Goal: Transaction & Acquisition: Download file/media

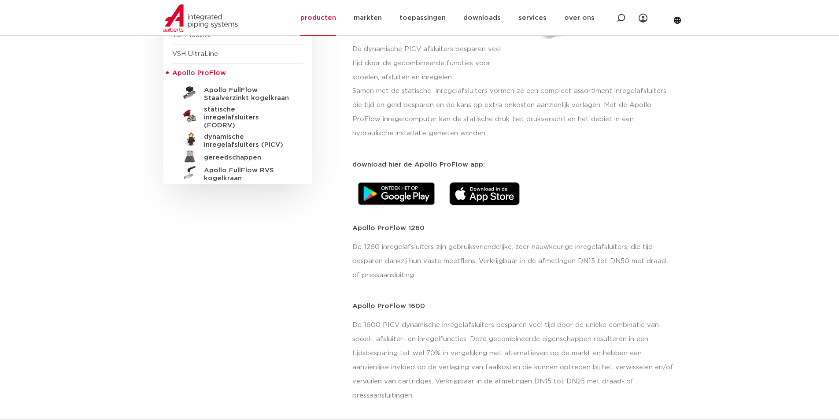
scroll to position [282, 0]
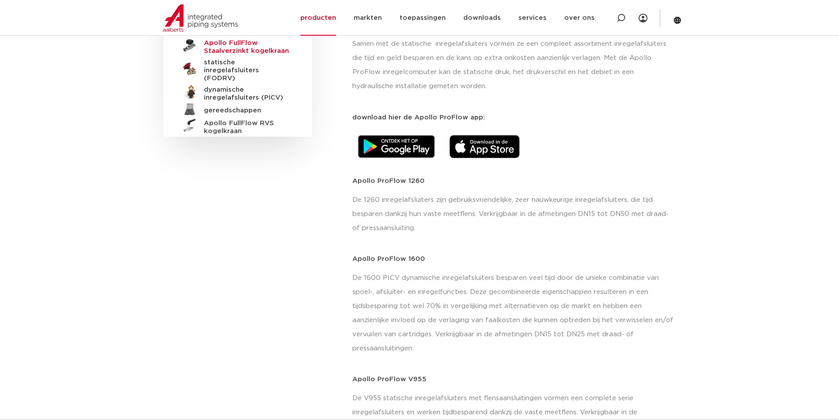
click at [231, 45] on h5 "Apollo FullFlow Staalverzinkt kogelkraan" at bounding box center [247, 47] width 87 height 16
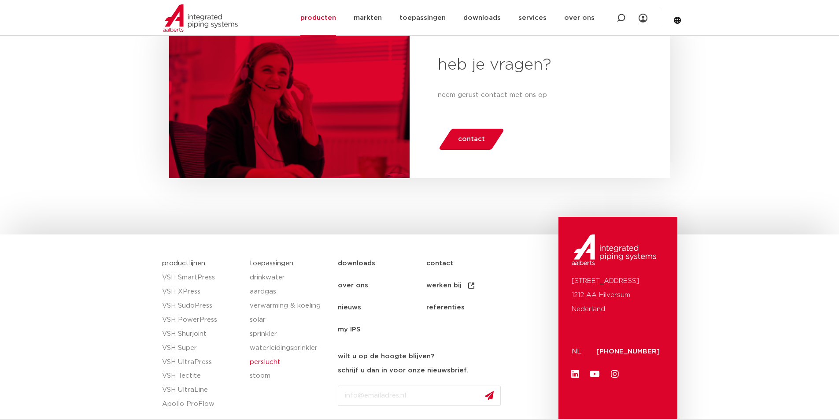
scroll to position [1034, 0]
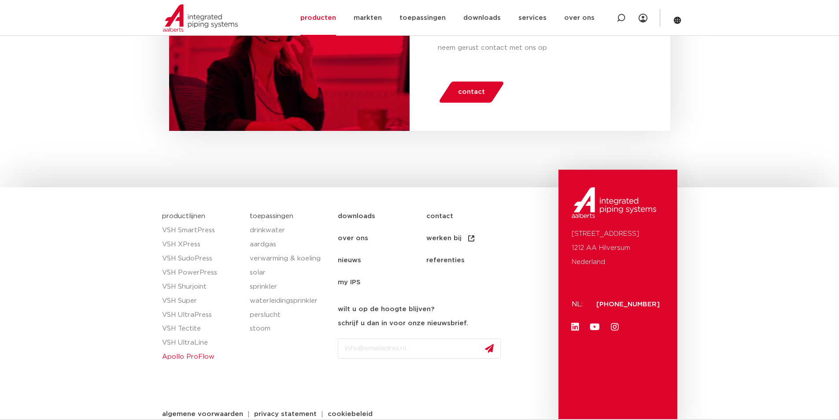
click at [187, 357] on link "Apollo ProFlow" at bounding box center [201, 357] width 79 height 14
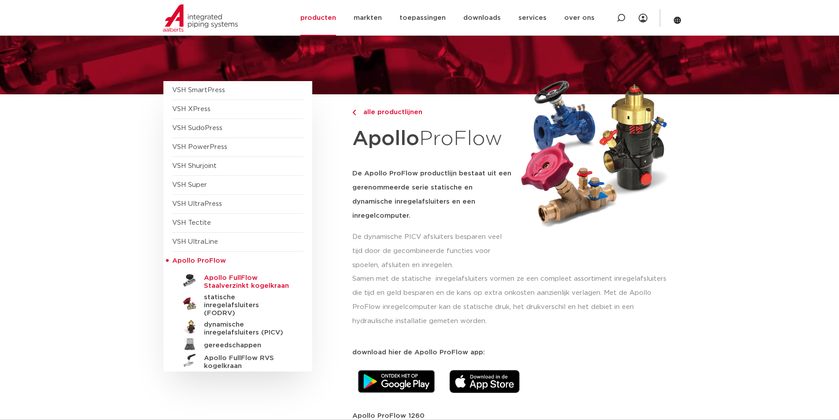
scroll to position [94, 0]
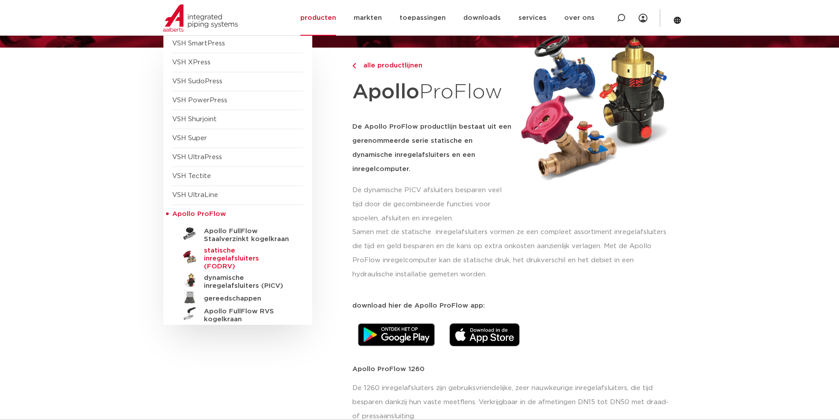
click at [228, 252] on h5 "statische inregelafsluiters (FODRV)" at bounding box center [247, 259] width 87 height 24
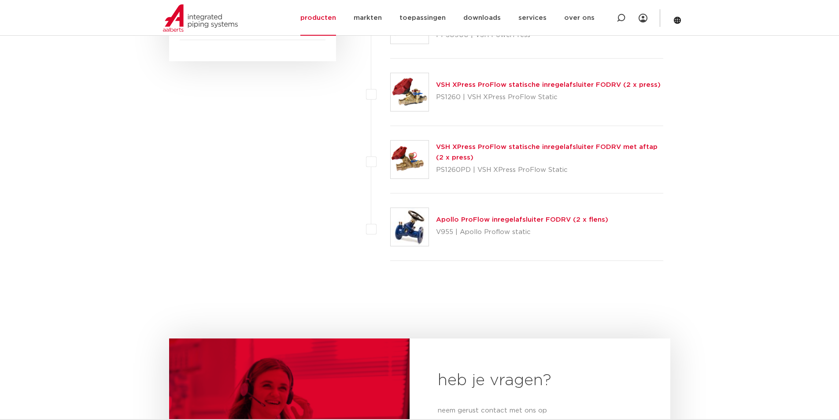
scroll to position [557, 0]
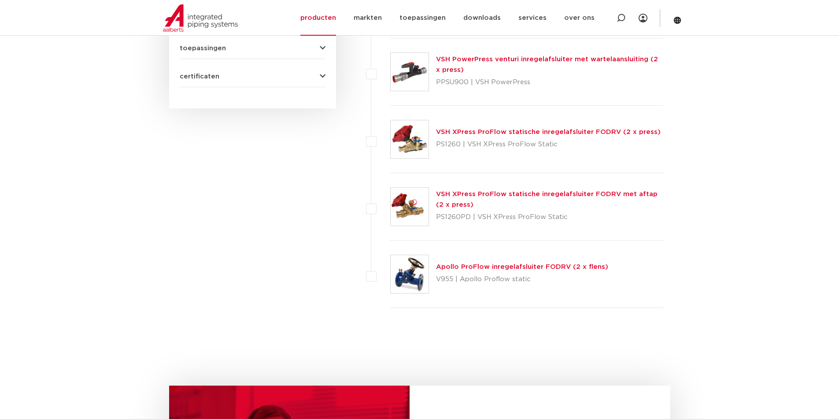
click at [475, 266] on link "Apollo ProFlow inregelafsluiter FODRV (2 x flens)" at bounding box center [522, 266] width 172 height 7
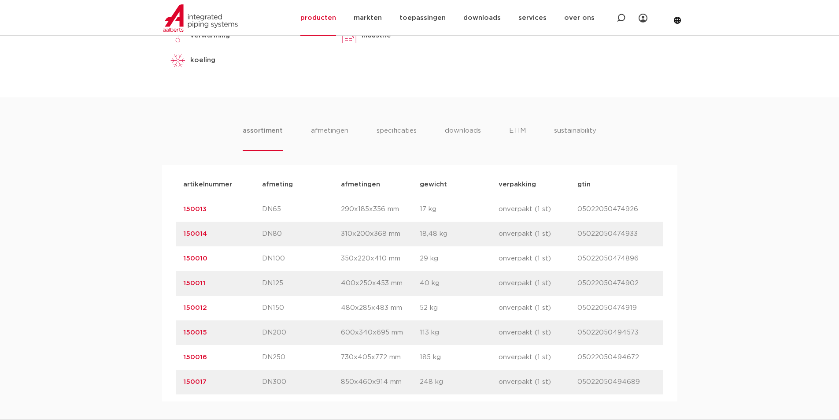
scroll to position [282, 0]
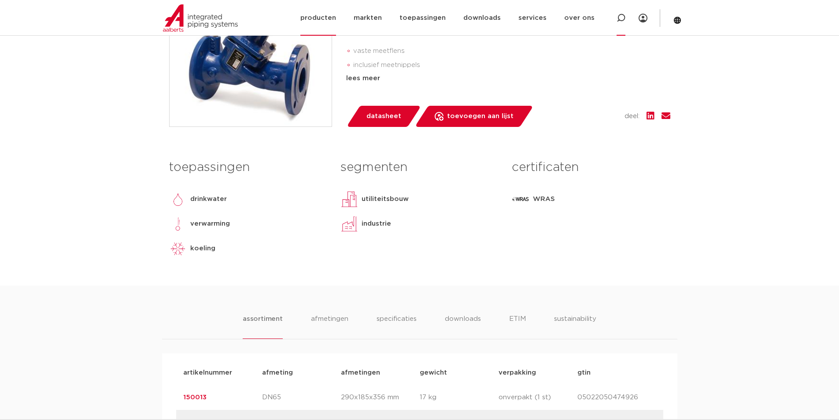
click at [619, 19] on icon at bounding box center [621, 18] width 9 height 9
click at [643, 15] on icon at bounding box center [643, 18] width 9 height 9
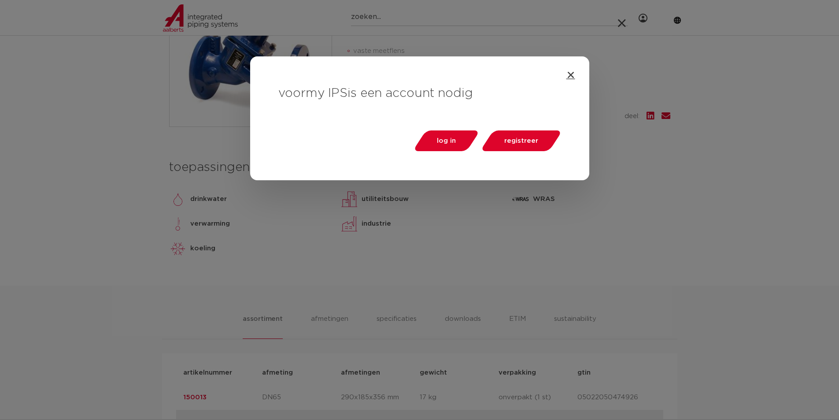
click at [568, 71] on icon "Close" at bounding box center [571, 74] width 9 height 9
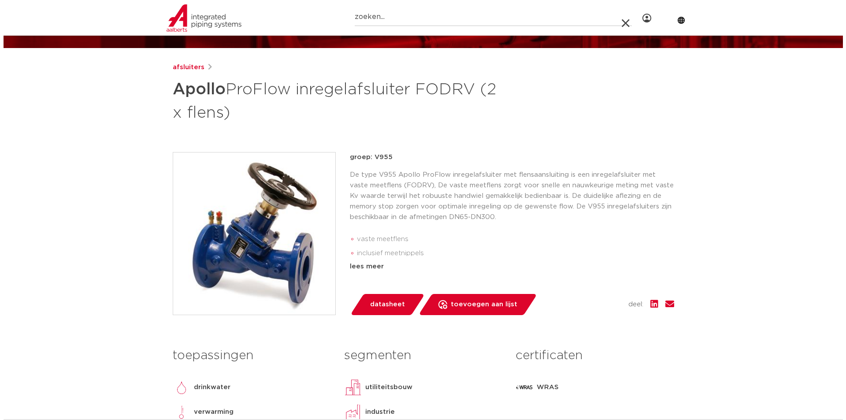
scroll to position [0, 0]
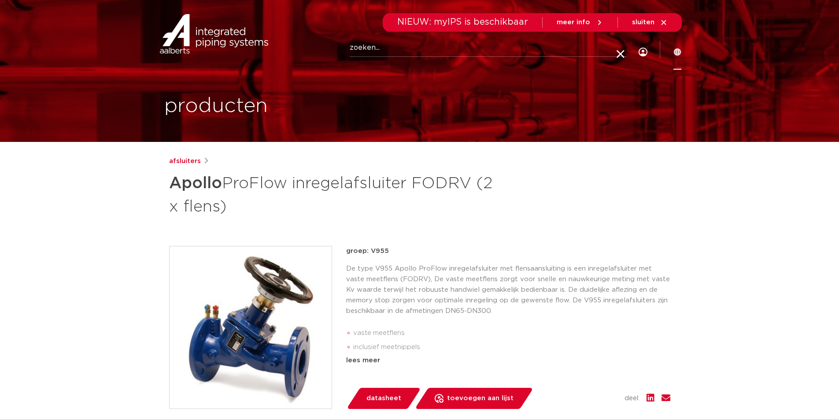
click at [679, 49] on icon at bounding box center [678, 52] width 8 height 8
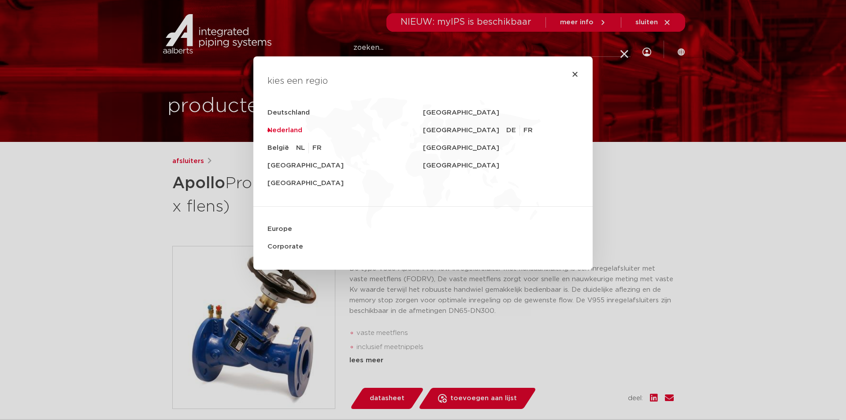
click at [289, 127] on link "Nederland" at bounding box center [345, 131] width 156 height 18
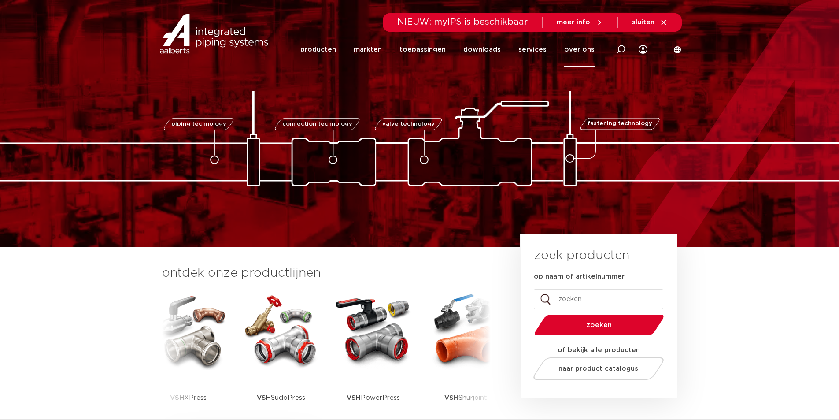
click at [573, 47] on link "over ons" at bounding box center [579, 50] width 30 height 34
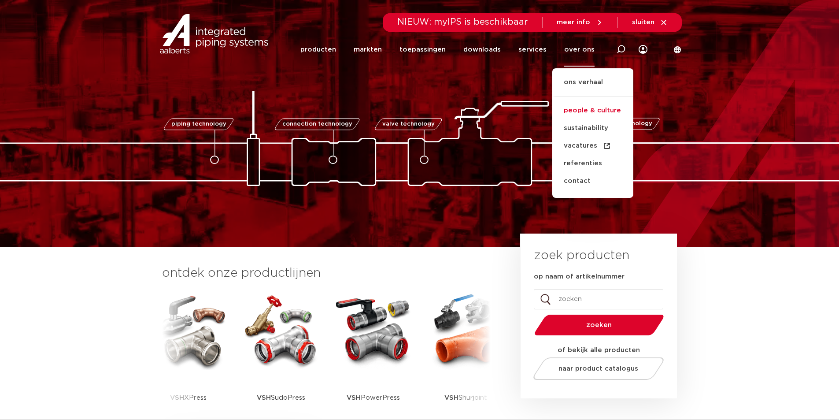
click at [594, 114] on link "people & culture" at bounding box center [592, 111] width 81 height 18
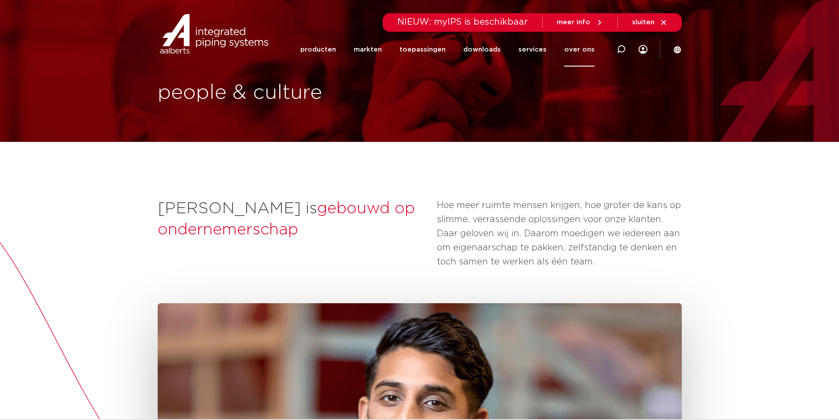
click at [580, 49] on link "over ons" at bounding box center [579, 50] width 30 height 34
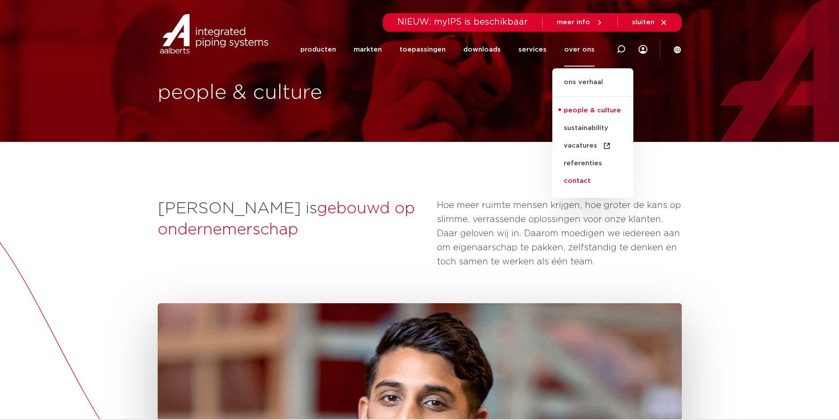
click at [570, 180] on link "contact" at bounding box center [592, 181] width 81 height 18
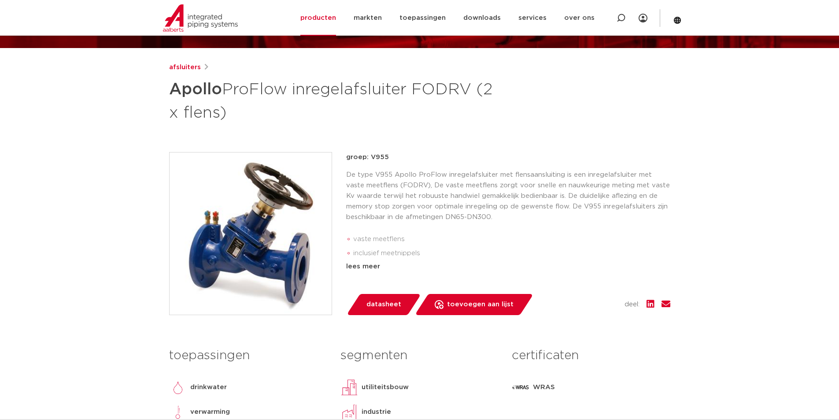
scroll to position [188, 0]
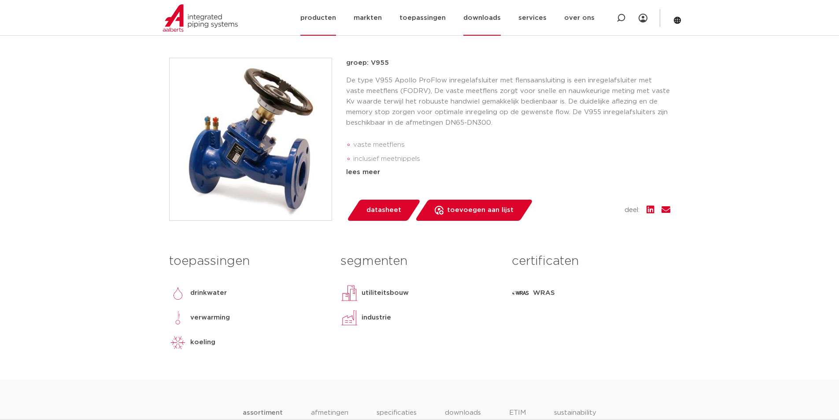
click at [482, 18] on link "downloads" at bounding box center [481, 18] width 37 height 36
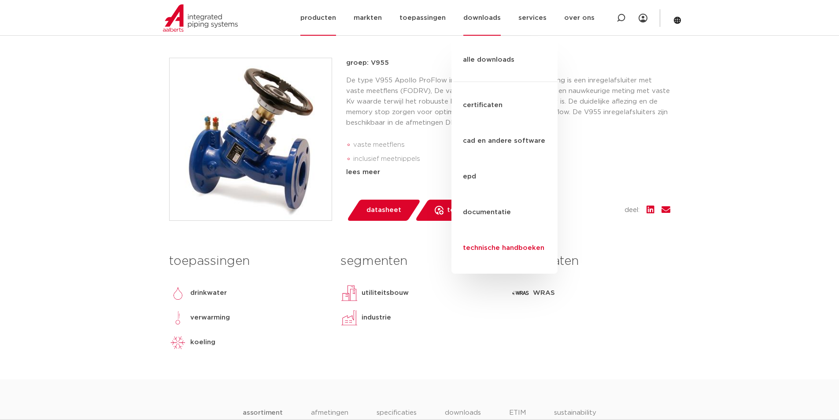
click at [506, 230] on link "technische handboeken" at bounding box center [505, 248] width 106 height 36
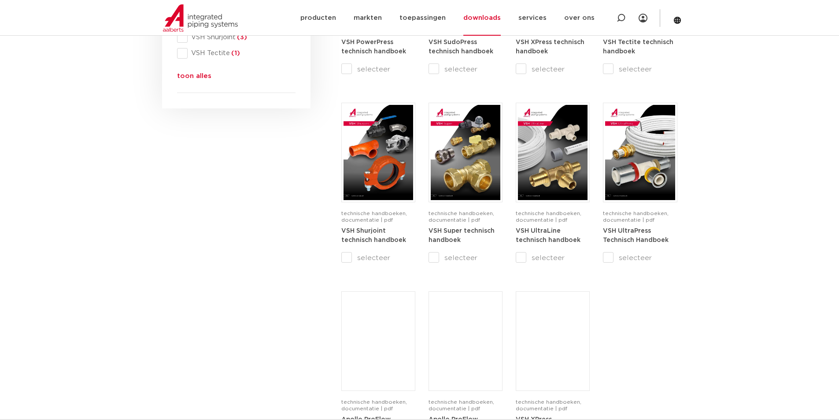
scroll to position [564, 0]
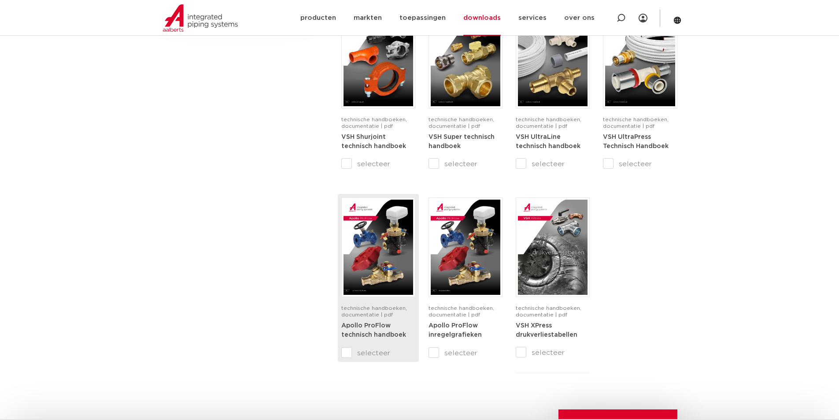
click at [348, 354] on input "selecteer" at bounding box center [359, 353] width 37 height 11
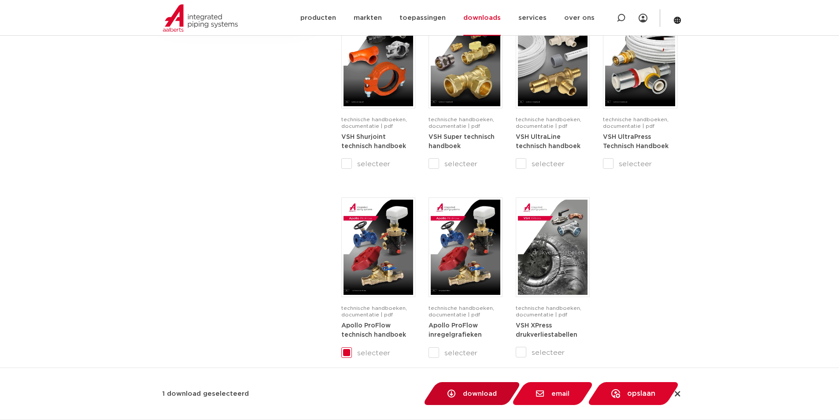
click at [477, 394] on span "download" at bounding box center [480, 393] width 34 height 7
checkbox input "false"
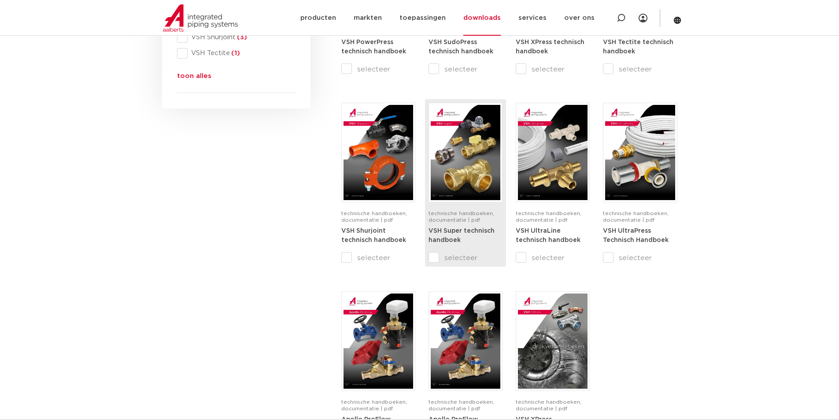
scroll to position [658, 0]
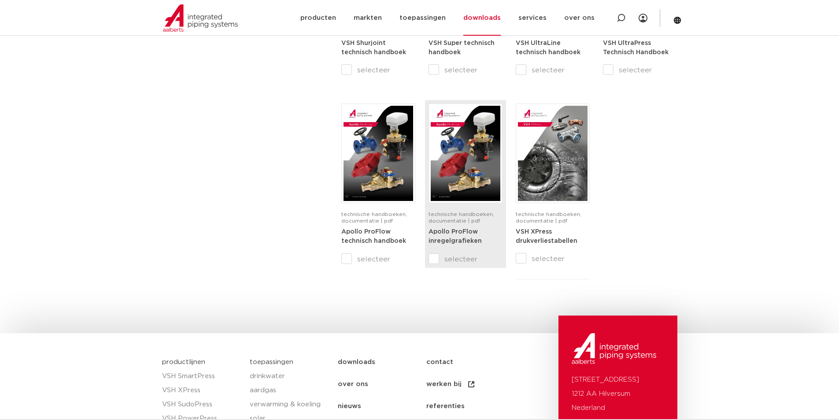
click at [435, 254] on input "selecteer" at bounding box center [447, 259] width 37 height 11
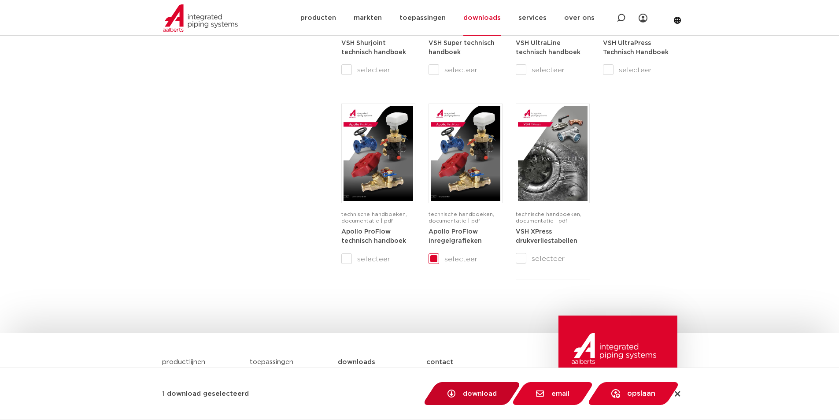
click at [479, 389] on span "download" at bounding box center [472, 393] width 56 height 9
checkbox input "false"
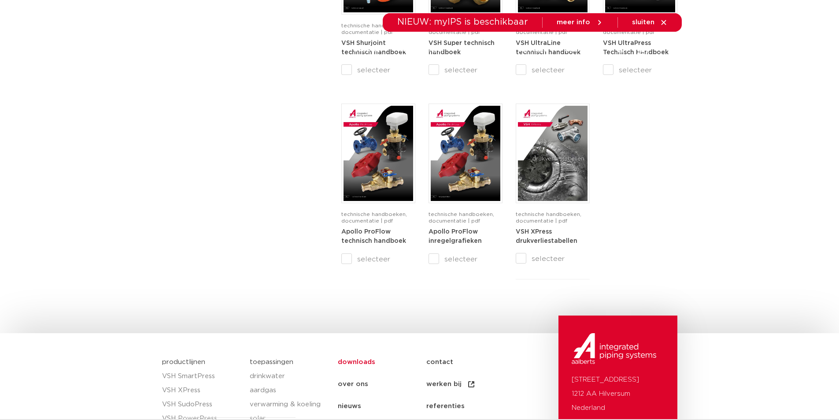
scroll to position [0, 0]
